Goal: Task Accomplishment & Management: Manage account settings

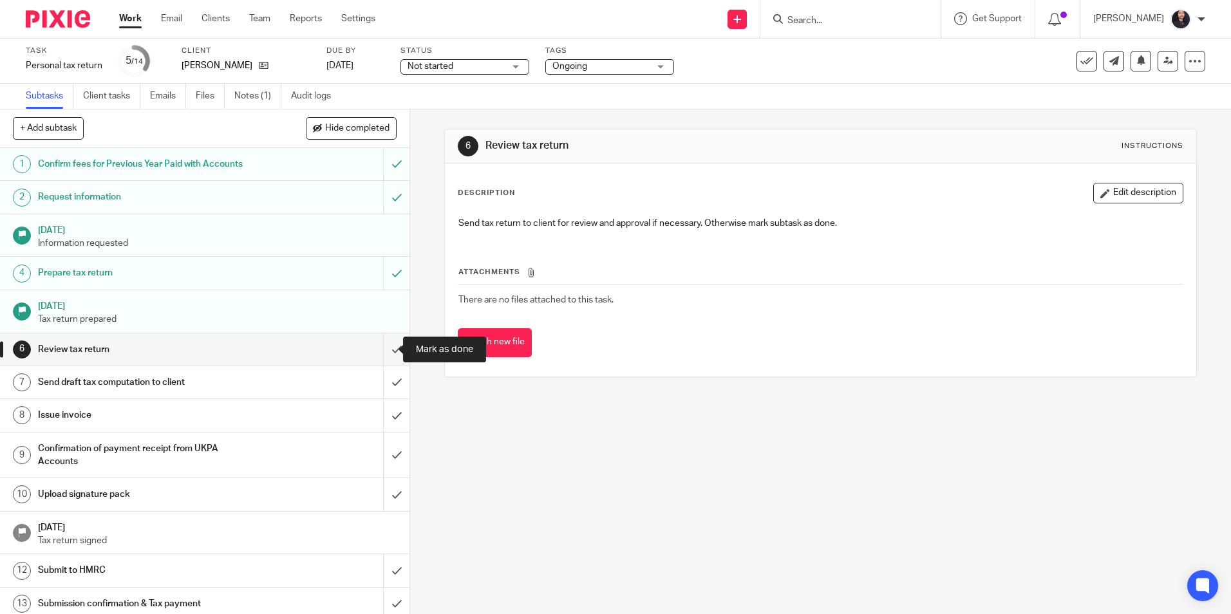
click at [381, 350] on input "submit" at bounding box center [204, 349] width 409 height 32
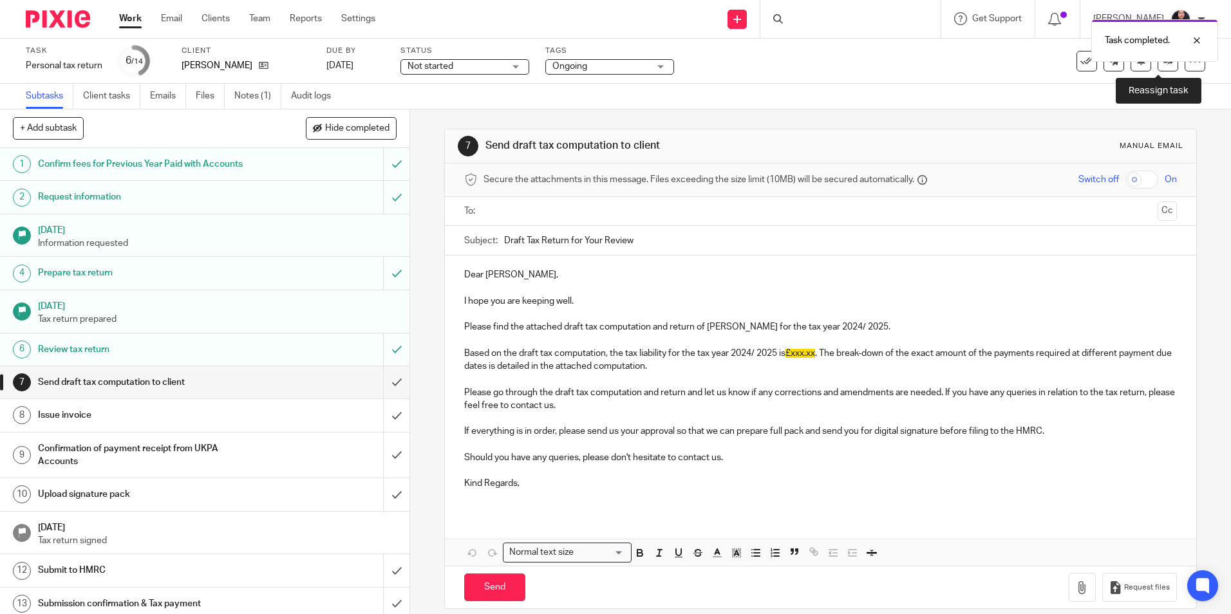
click at [1157, 65] on link at bounding box center [1167, 61] width 21 height 21
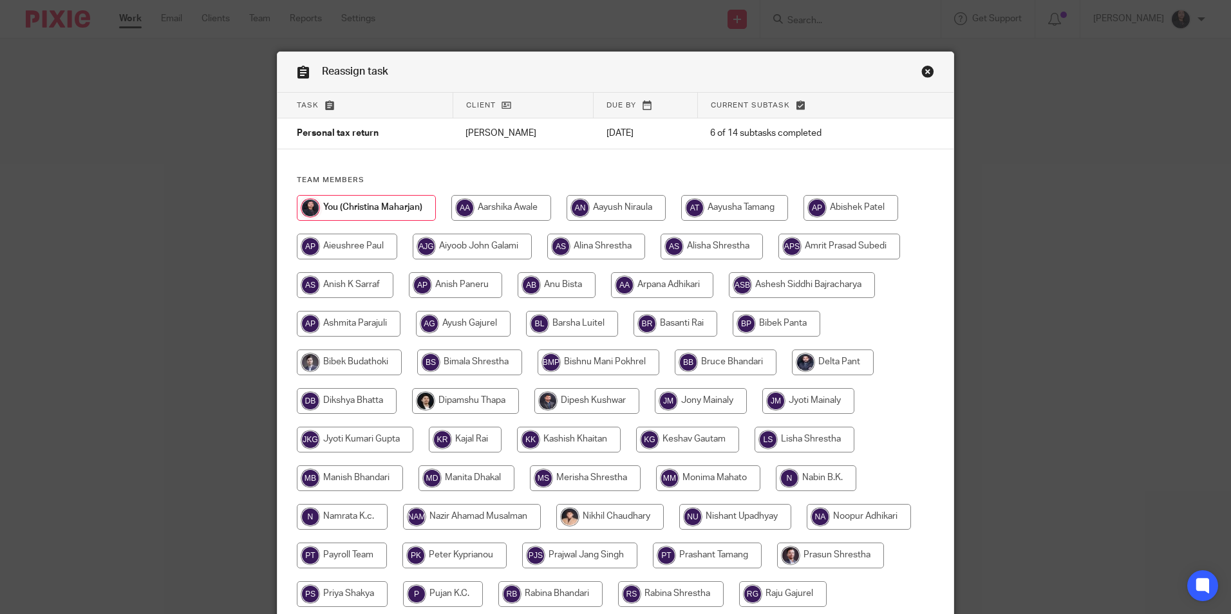
scroll to position [64, 0]
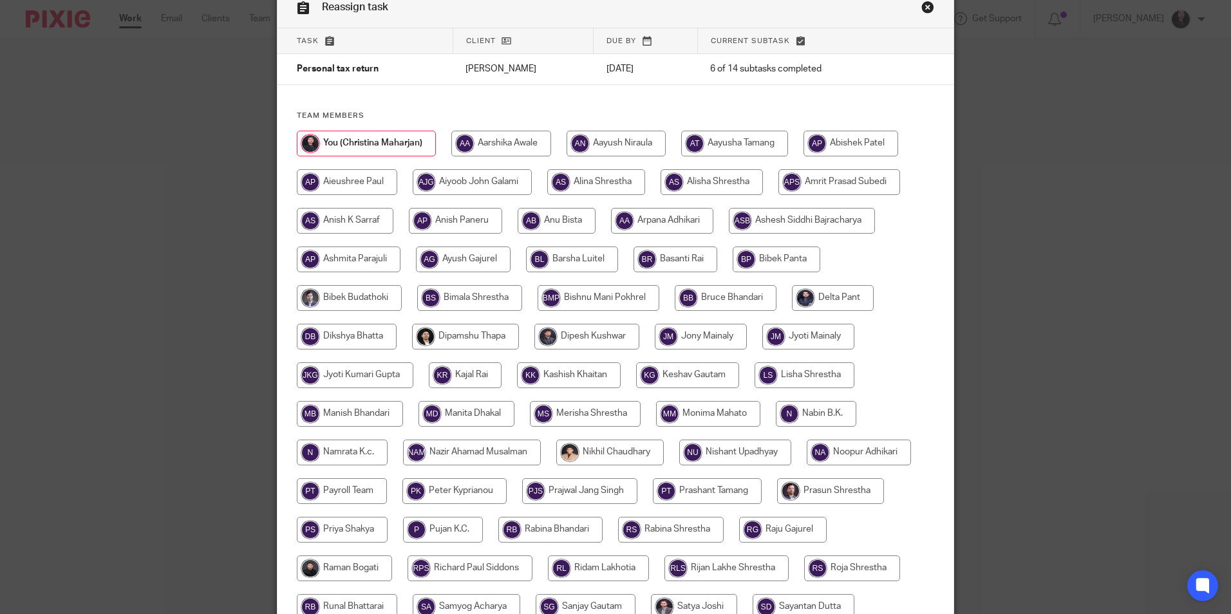
click at [353, 339] on input "radio" at bounding box center [347, 337] width 100 height 26
radio input "true"
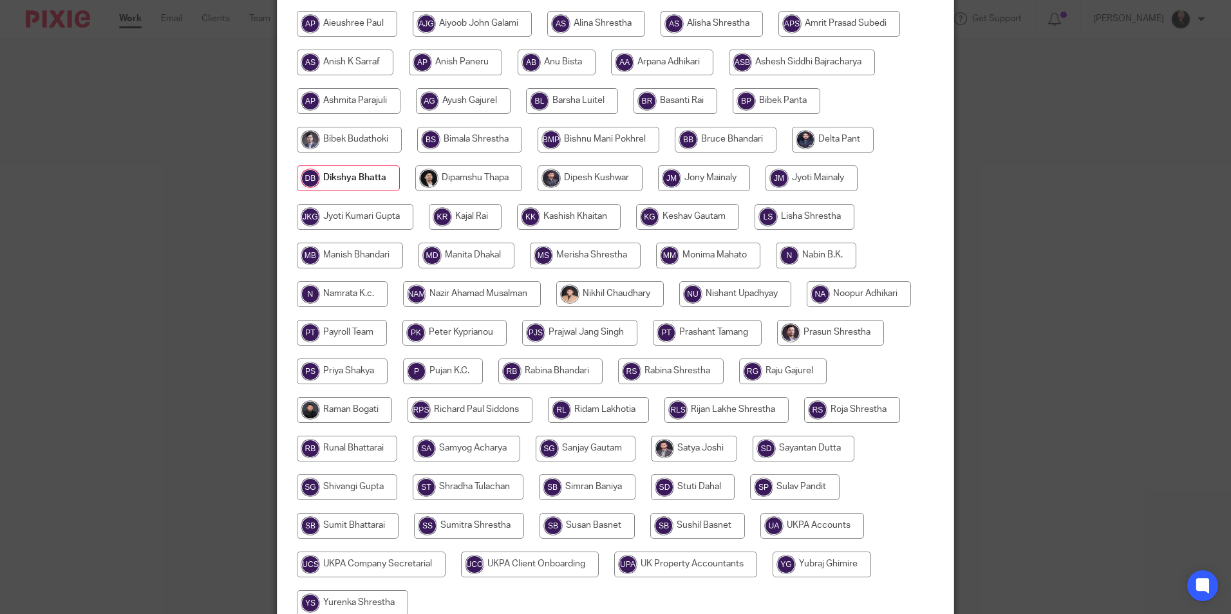
scroll to position [344, 0]
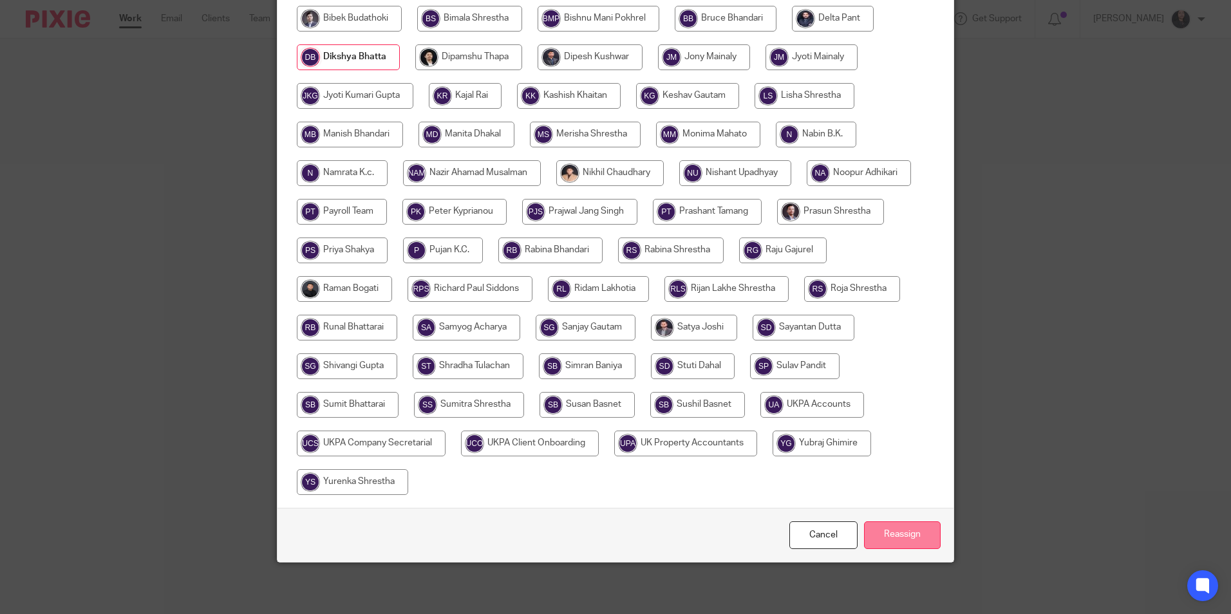
click at [883, 538] on input "Reassign" at bounding box center [902, 535] width 77 height 28
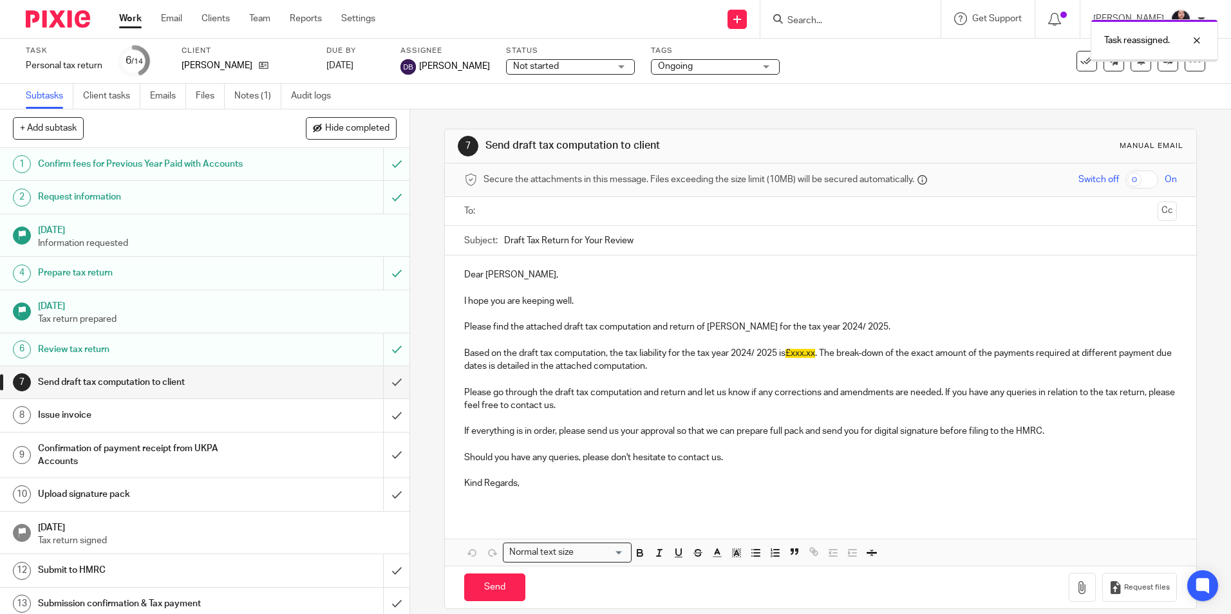
drag, startPoint x: 0, startPoint y: 0, endPoint x: 56, endPoint y: 19, distance: 59.0
click at [56, 19] on img at bounding box center [58, 18] width 64 height 17
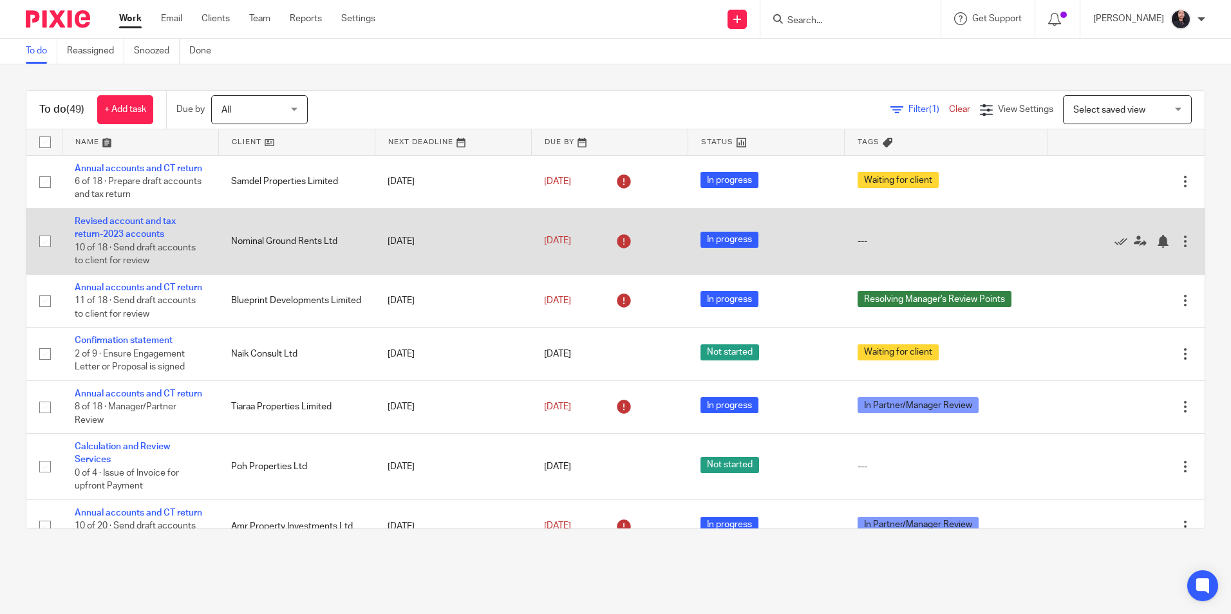
scroll to position [129, 0]
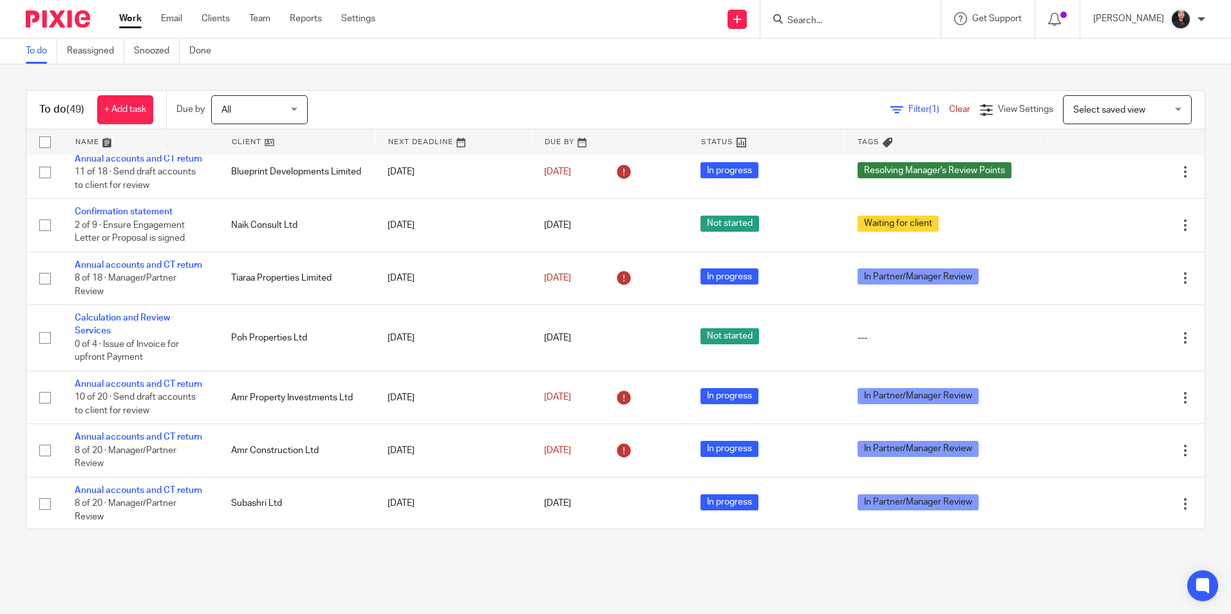
click at [827, 21] on input "Search" at bounding box center [844, 21] width 116 height 12
type input "charles godot"
